Goal: Download file/media

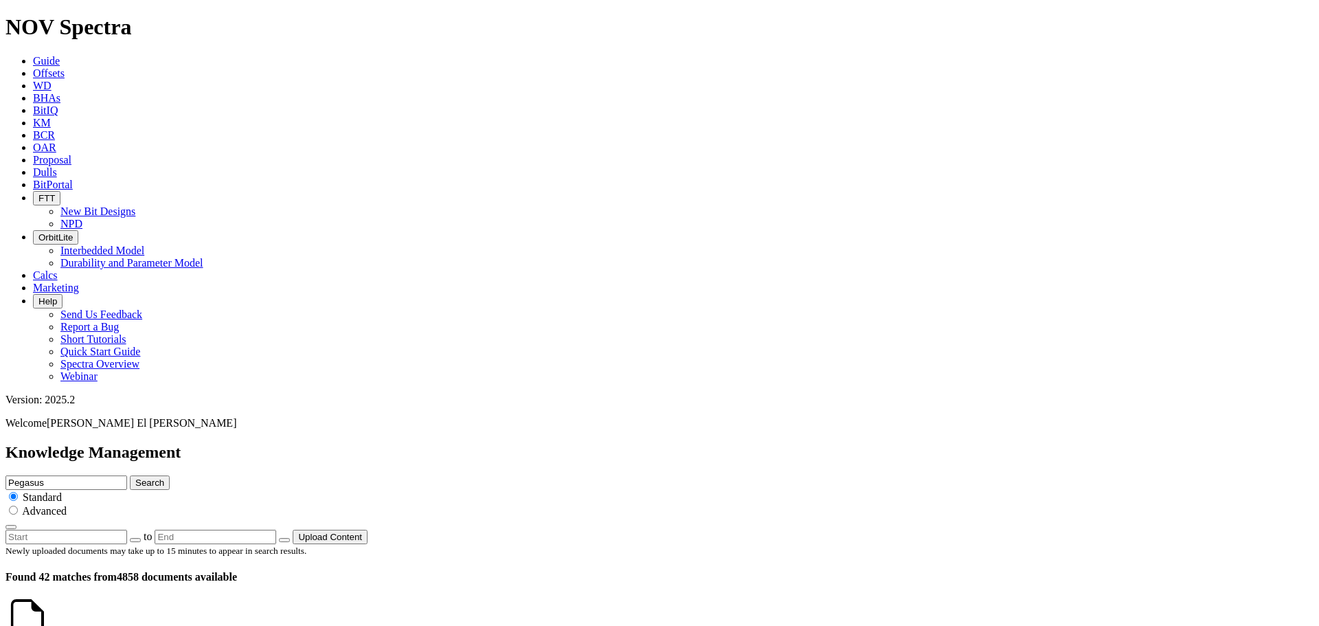
click at [49, 625] on icon at bounding box center [49, 634] width 0 height 12
click at [127, 475] on input "Pegasus" at bounding box center [66, 482] width 122 height 14
type input "P"
type input "14.45"
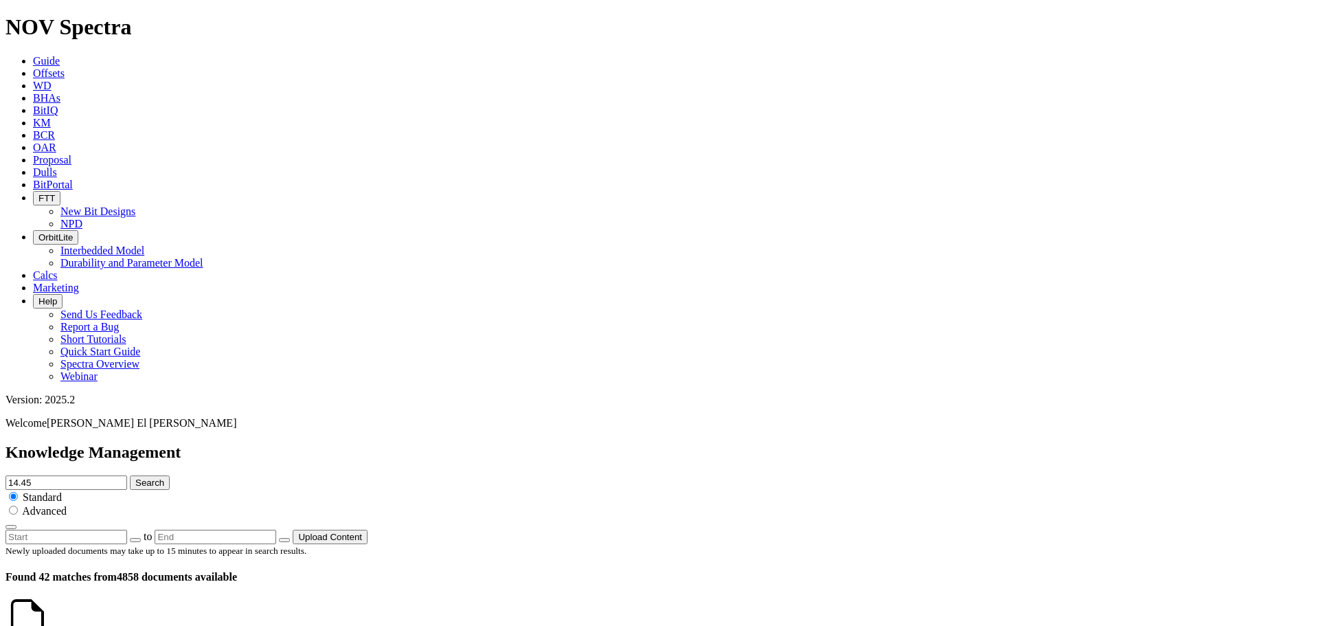
click at [130, 475] on button "Search" at bounding box center [150, 482] width 40 height 14
click at [0, 0] on div at bounding box center [0, 0] width 0 height 0
click at [52, 625] on link at bounding box center [52, 634] width 0 height 12
